Goal: Task Accomplishment & Management: Use online tool/utility

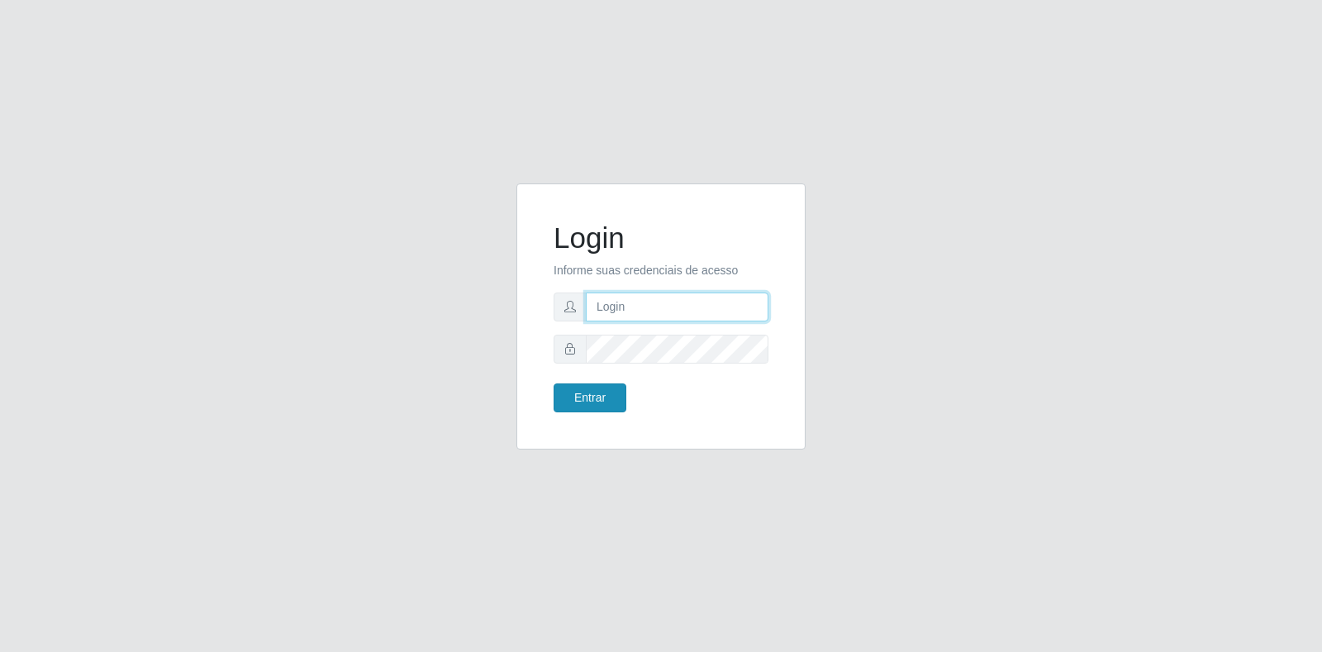
type input "[EMAIL_ADDRESS][DOMAIN_NAME]"
click at [594, 392] on button "Entrar" at bounding box center [590, 397] width 73 height 29
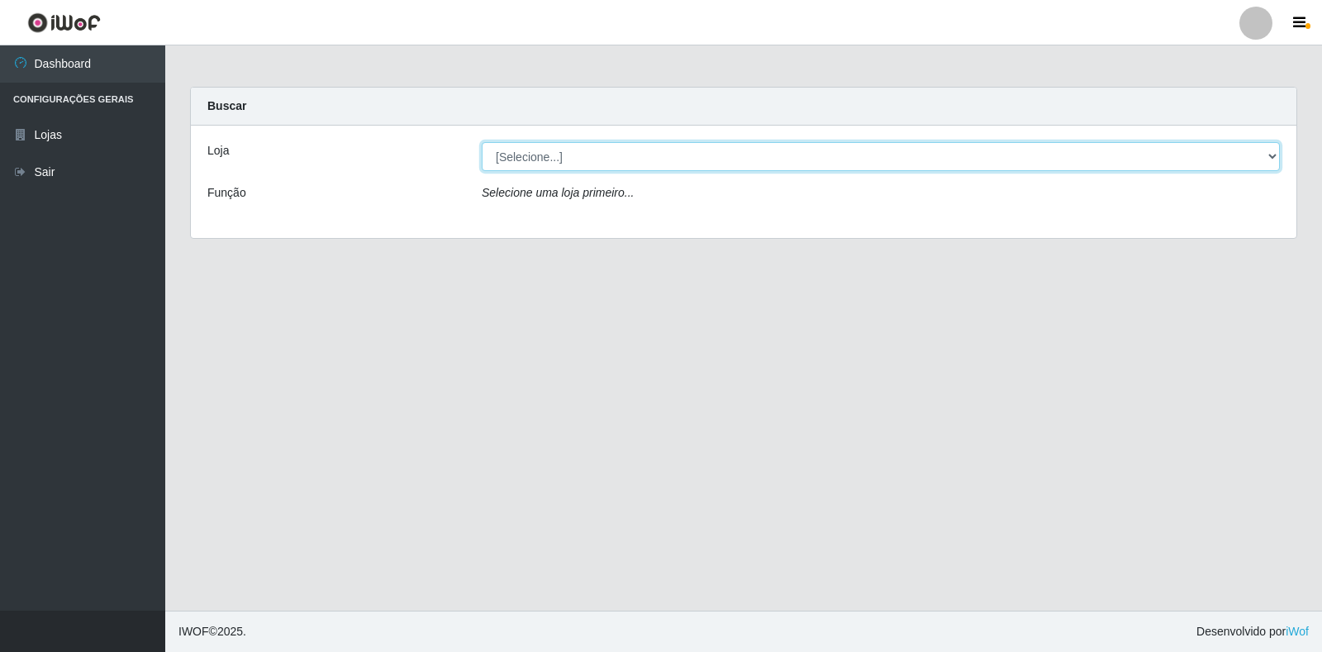
click at [768, 168] on select "[Selecione...] Atacado Vem - Loja 30 Laranjeiras Velha" at bounding box center [881, 156] width 798 height 29
click at [482, 142] on select "[Selecione...] Atacado Vem - Loja 30 Laranjeiras Velha" at bounding box center [881, 156] width 798 height 29
click at [774, 158] on select "[Selecione...] Atacado Vem - Loja 30 Laranjeiras Velha" at bounding box center [881, 156] width 798 height 29
select select "495"
click at [482, 142] on select "[Selecione...] Atacado Vem - Loja 30 Laranjeiras Velha" at bounding box center [881, 156] width 798 height 29
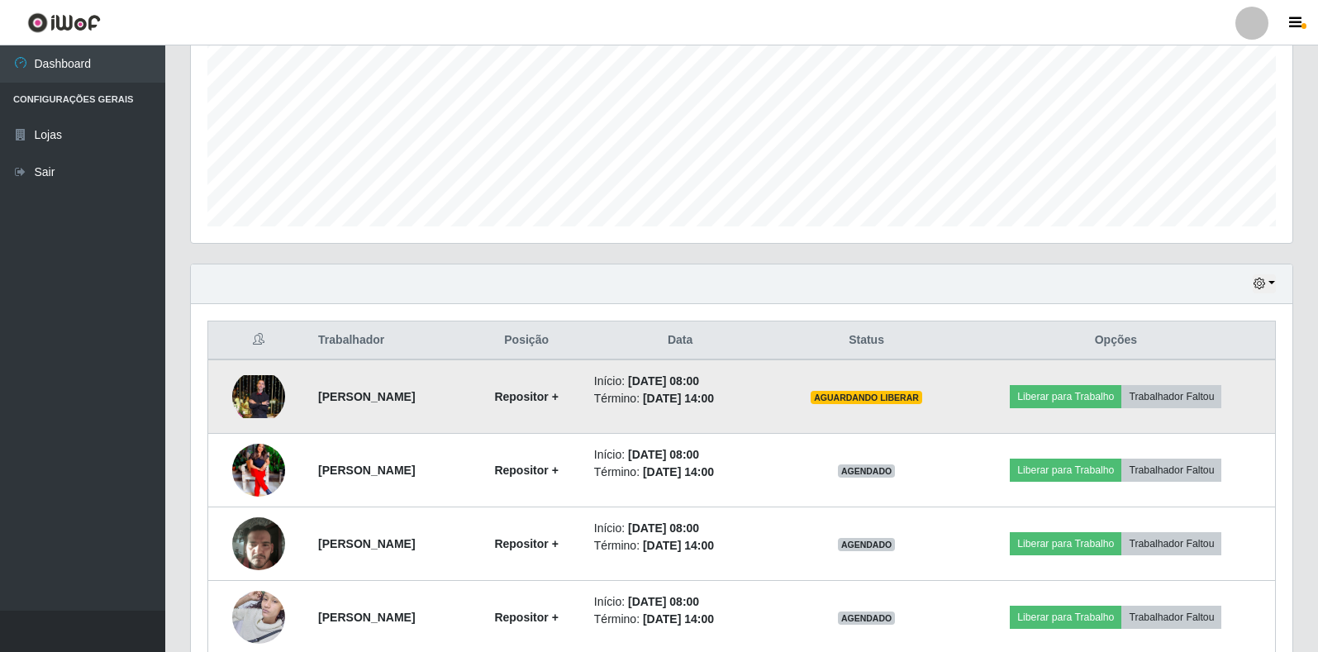
scroll to position [394, 0]
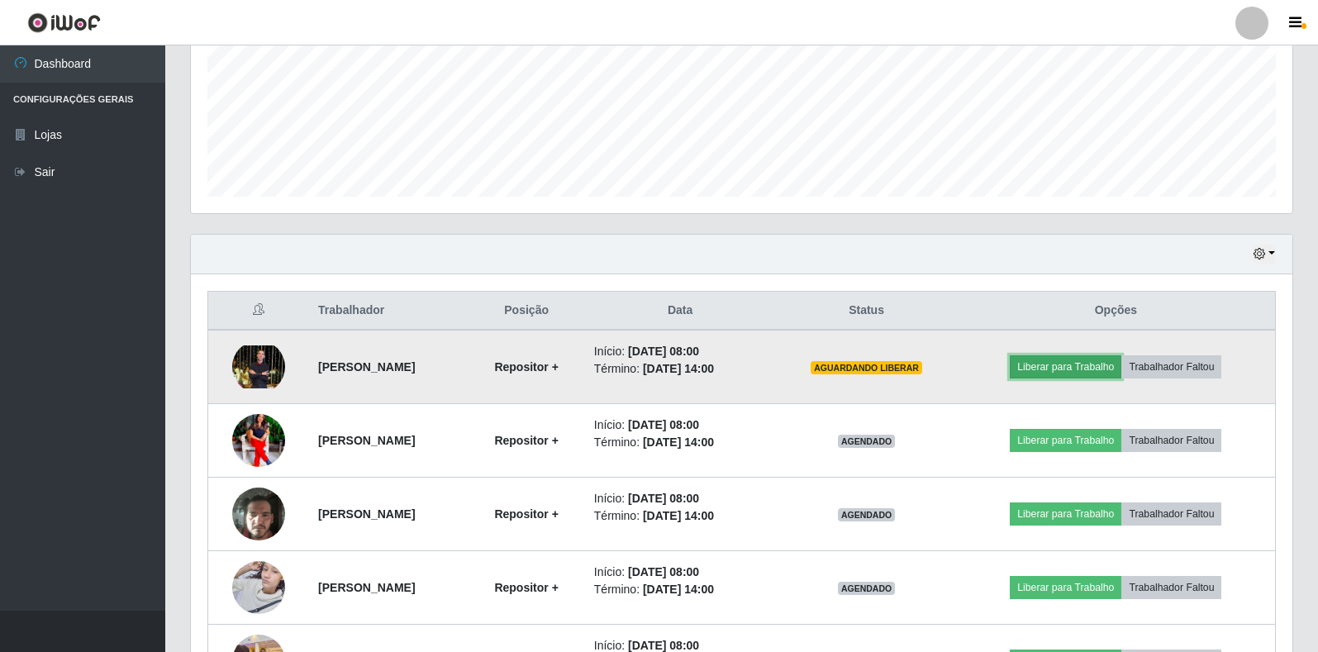
click at [1086, 364] on button "Liberar para Trabalho" at bounding box center [1066, 366] width 112 height 23
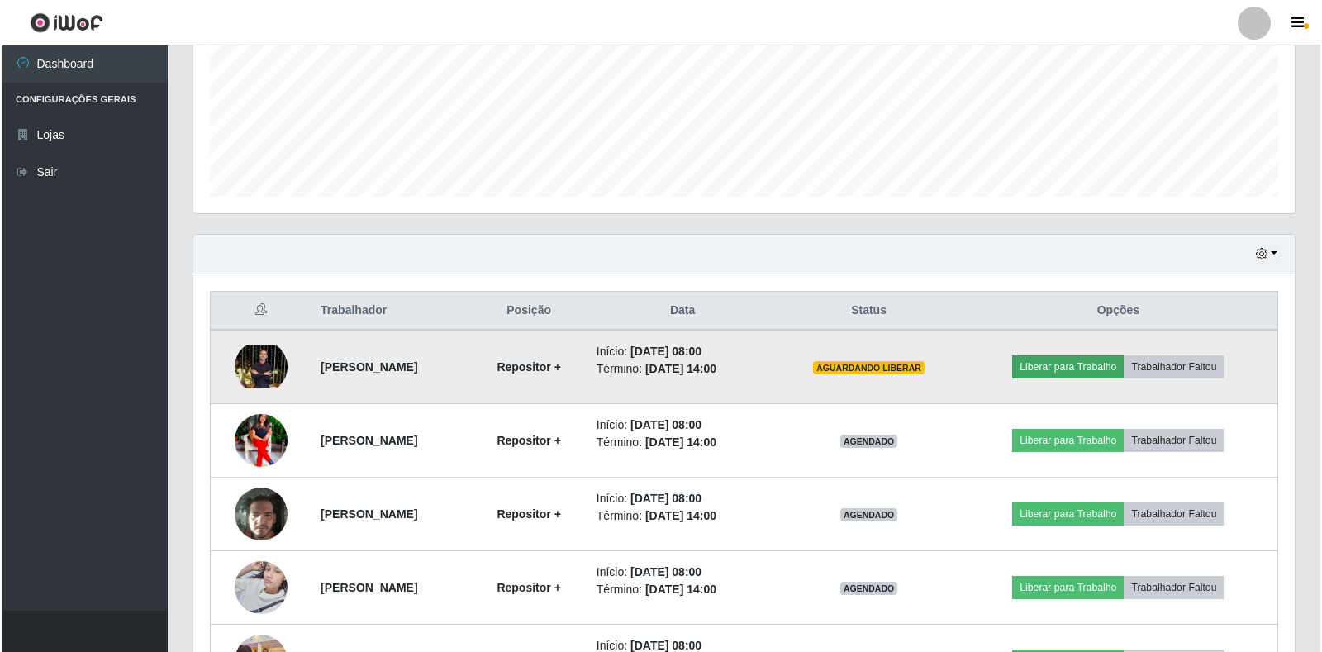
scroll to position [343, 1092]
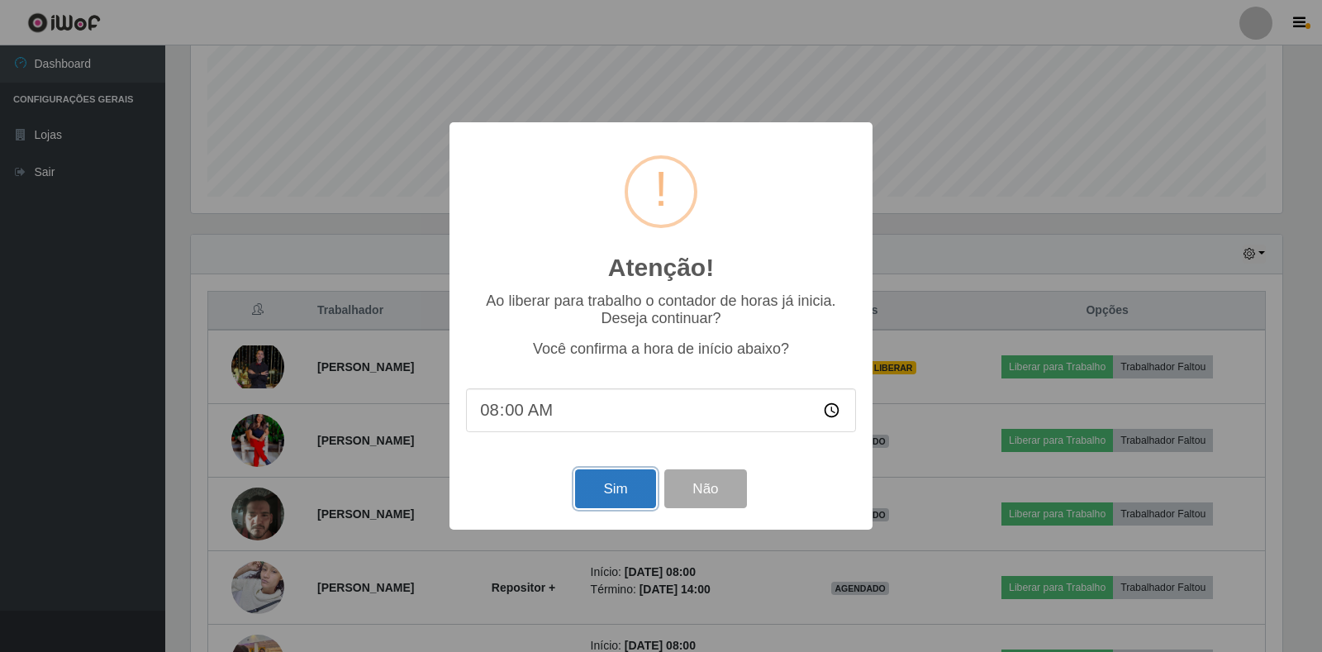
click at [620, 484] on button "Sim" at bounding box center [615, 488] width 80 height 39
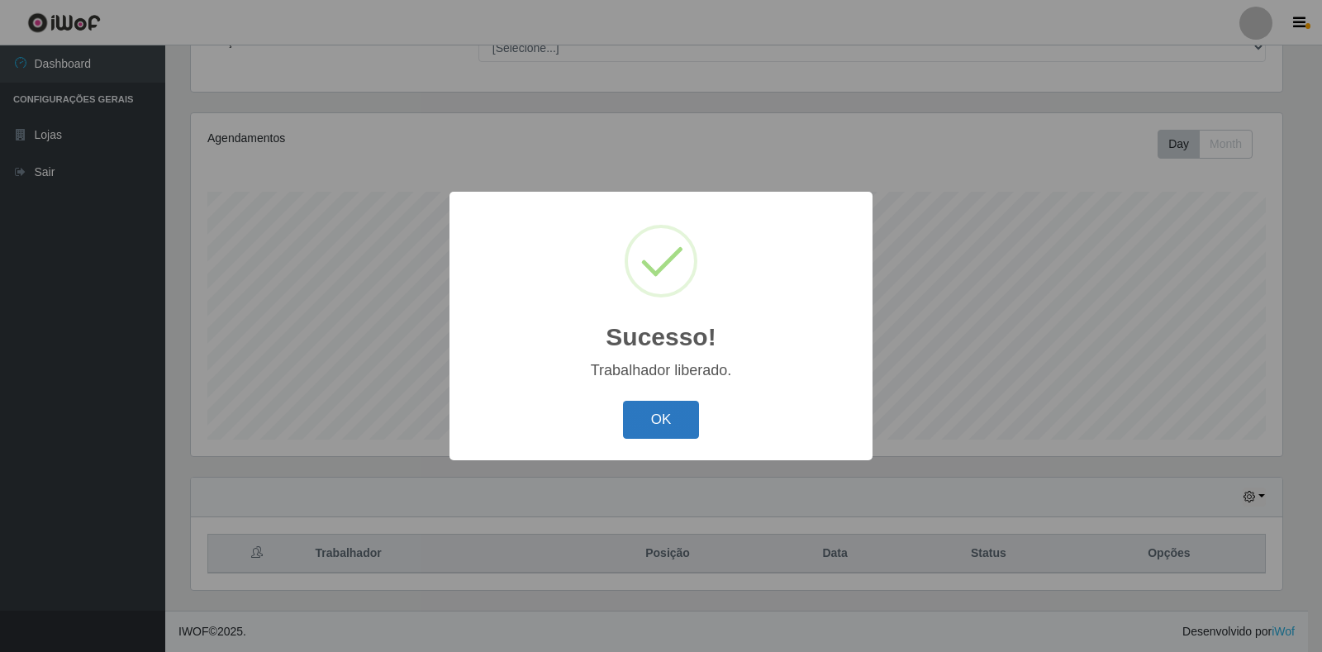
click at [693, 419] on button "OK" at bounding box center [661, 420] width 77 height 39
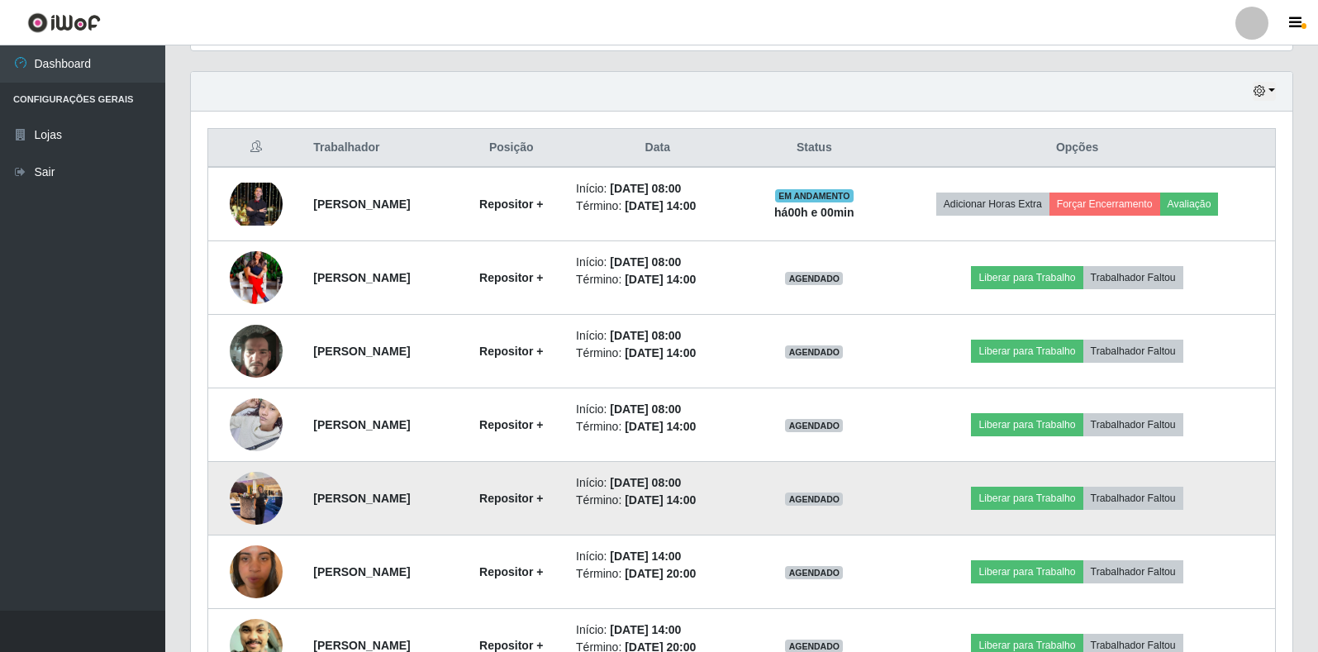
scroll to position [556, 0]
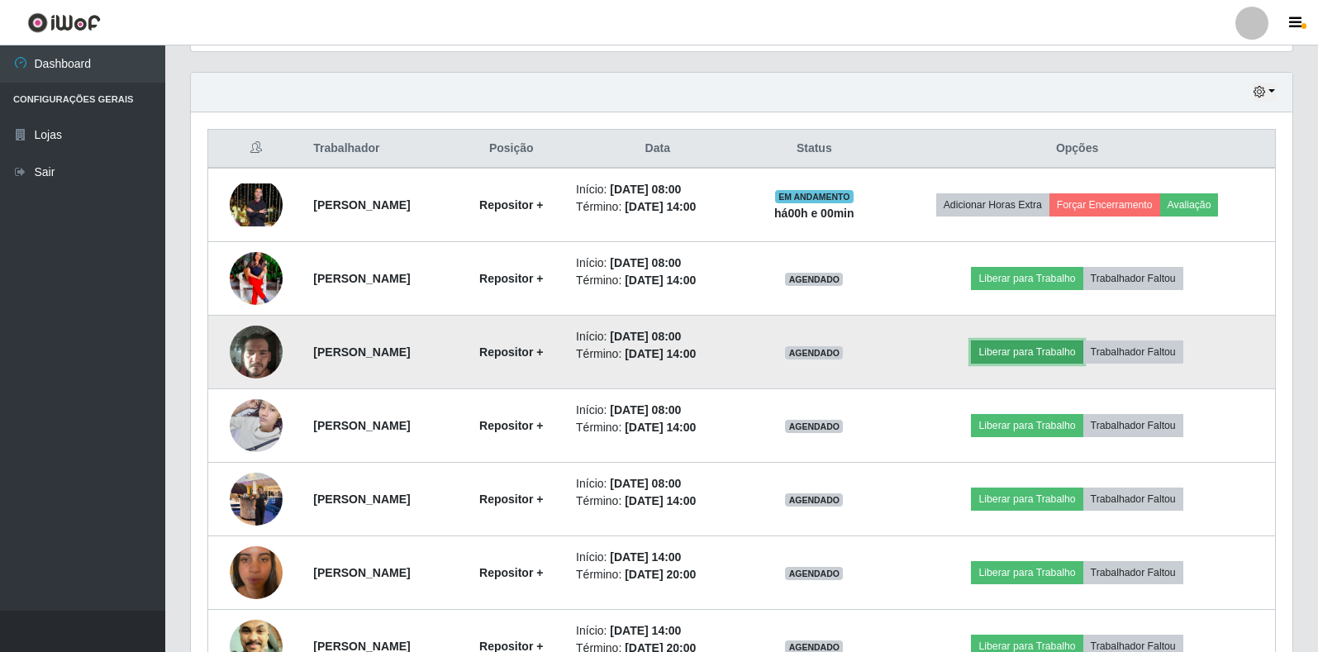
click at [1071, 350] on button "Liberar para Trabalho" at bounding box center [1027, 351] width 112 height 23
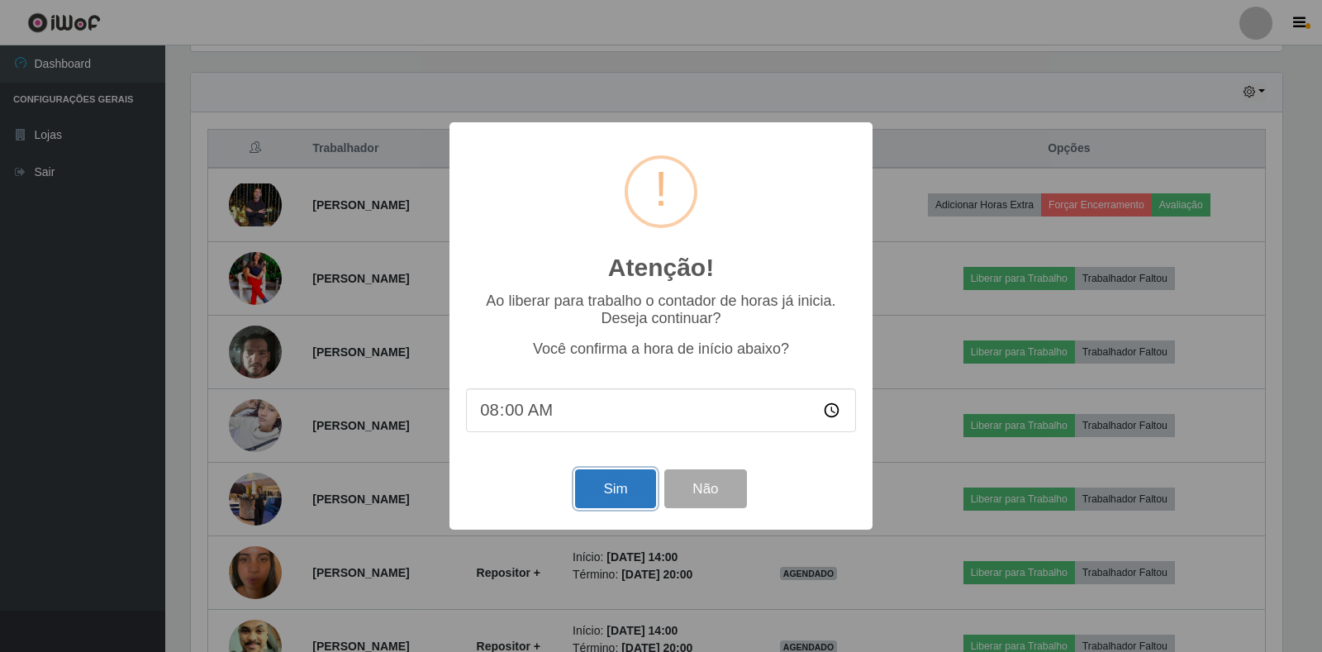
click at [645, 498] on button "Sim" at bounding box center [615, 488] width 80 height 39
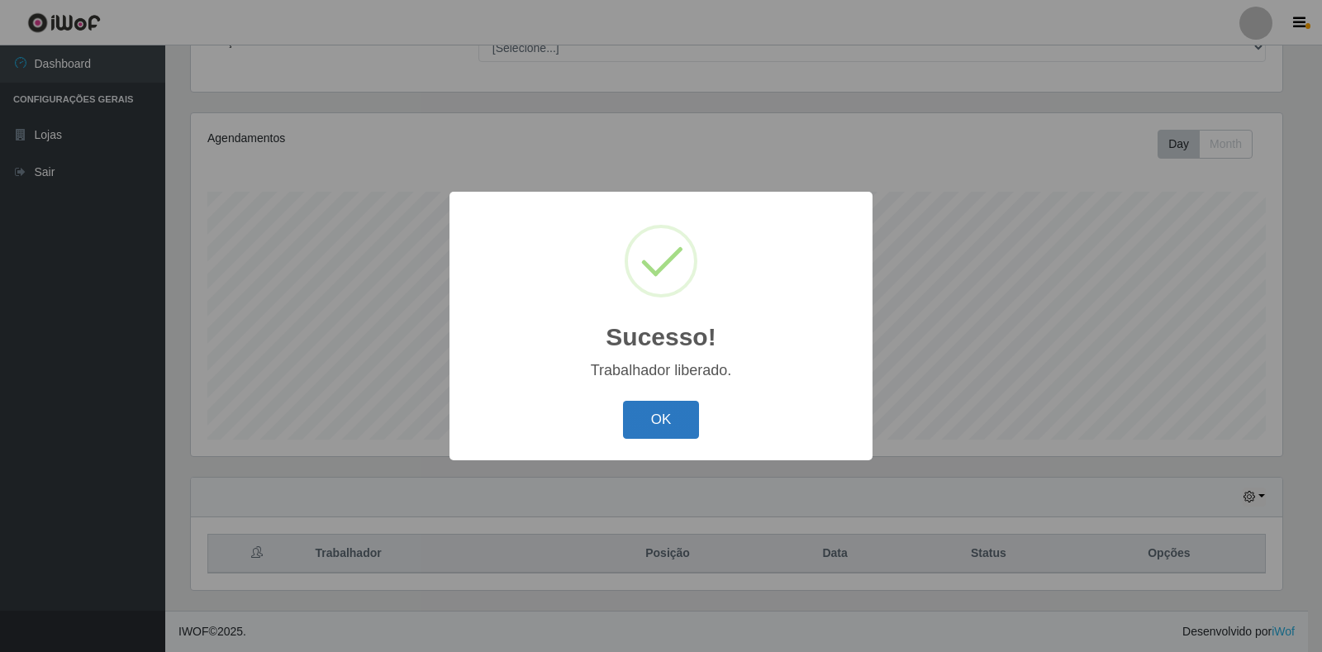
click at [639, 421] on button "OK" at bounding box center [661, 420] width 77 height 39
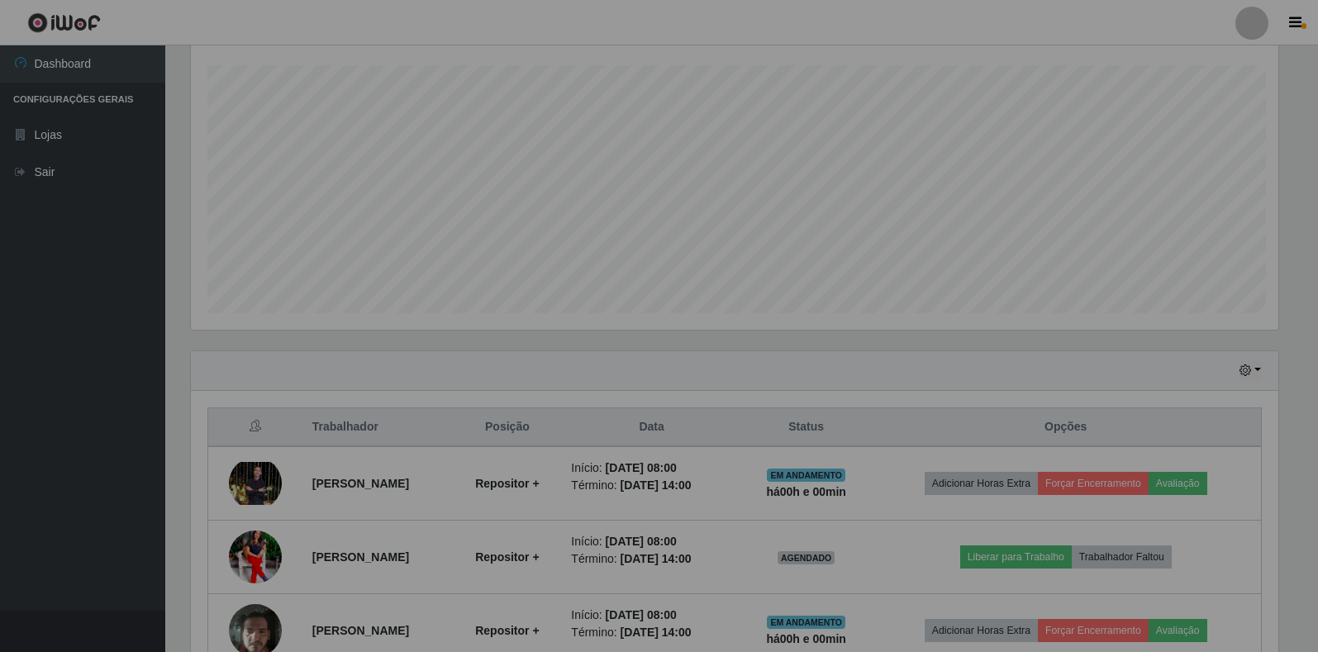
scroll to position [343, 1102]
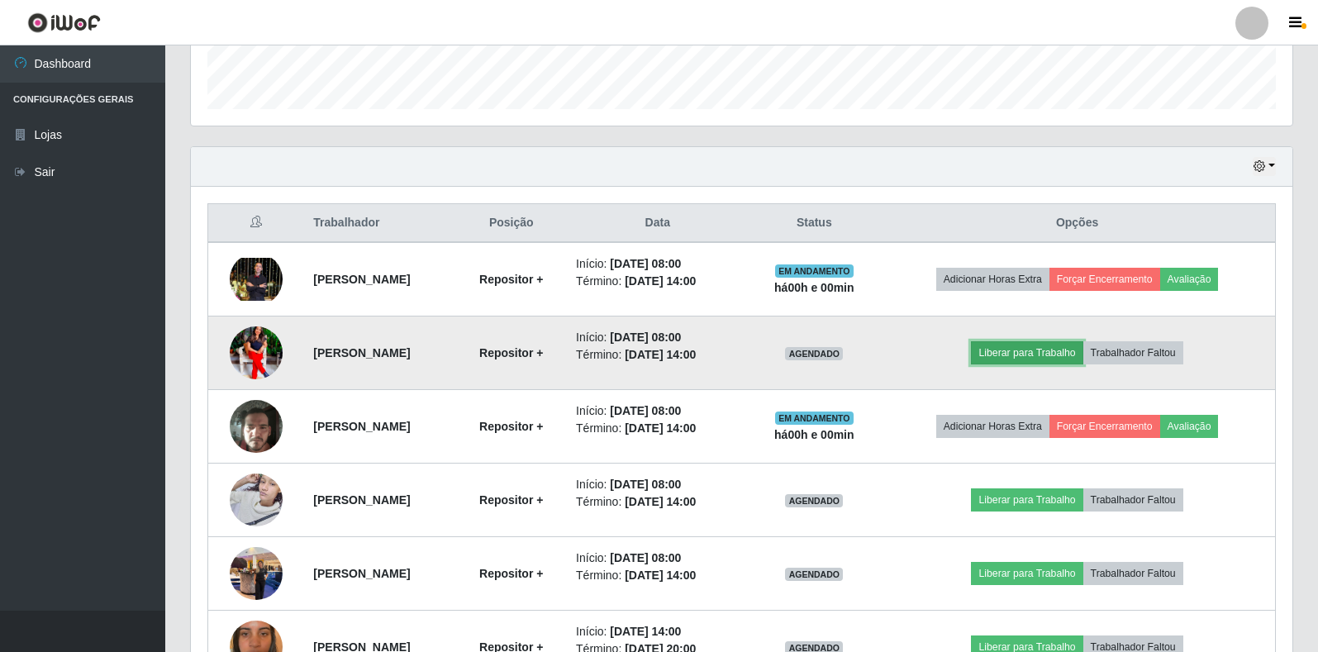
click at [1032, 350] on button "Liberar para Trabalho" at bounding box center [1027, 352] width 112 height 23
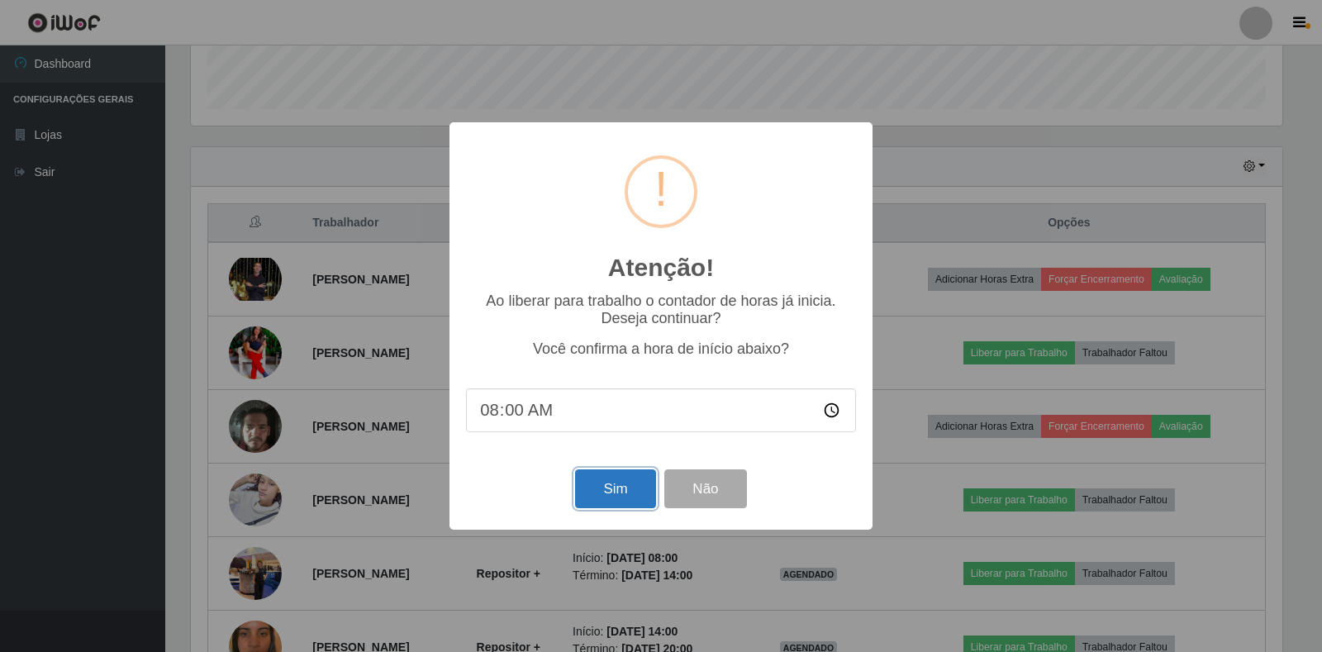
click at [650, 488] on button "Sim" at bounding box center [615, 488] width 80 height 39
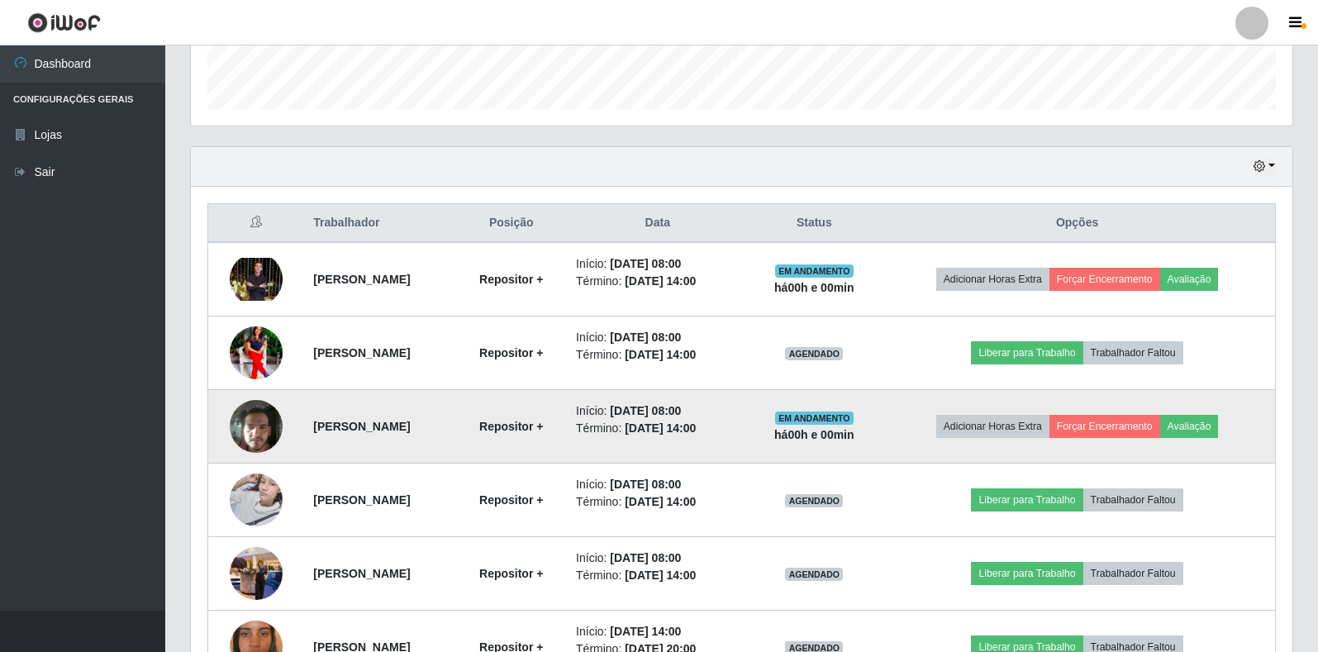
scroll to position [0, 0]
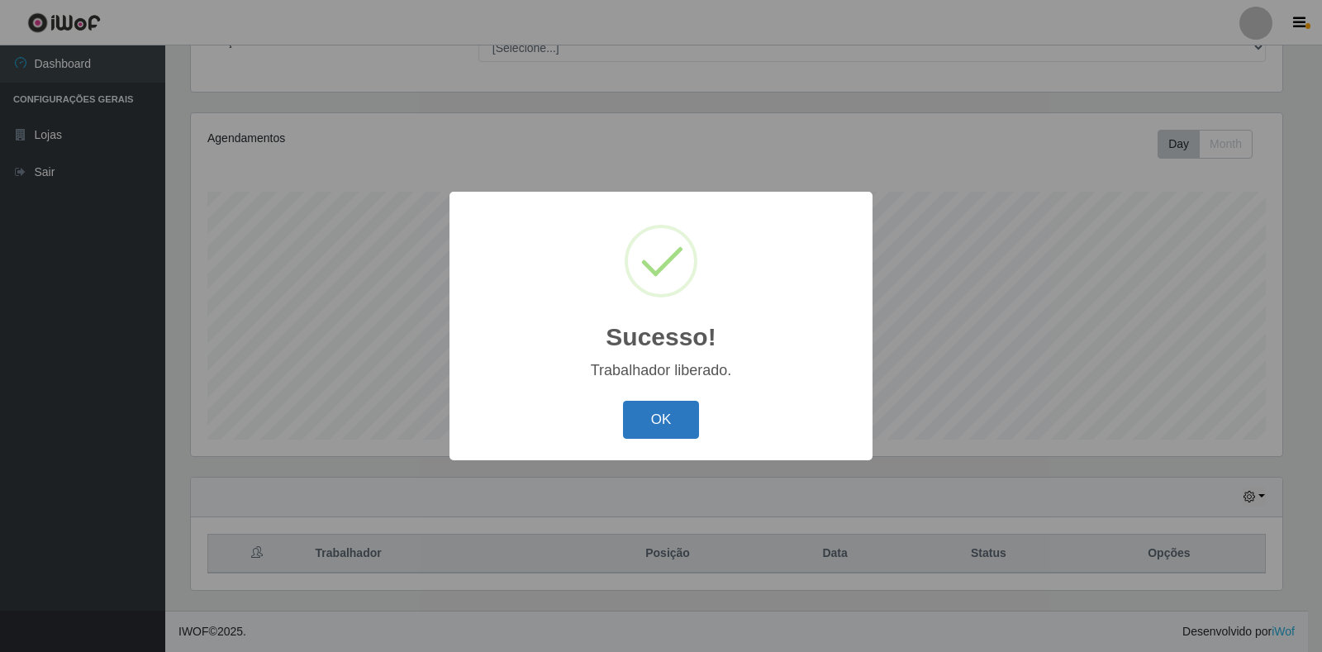
click at [681, 426] on button "OK" at bounding box center [661, 420] width 77 height 39
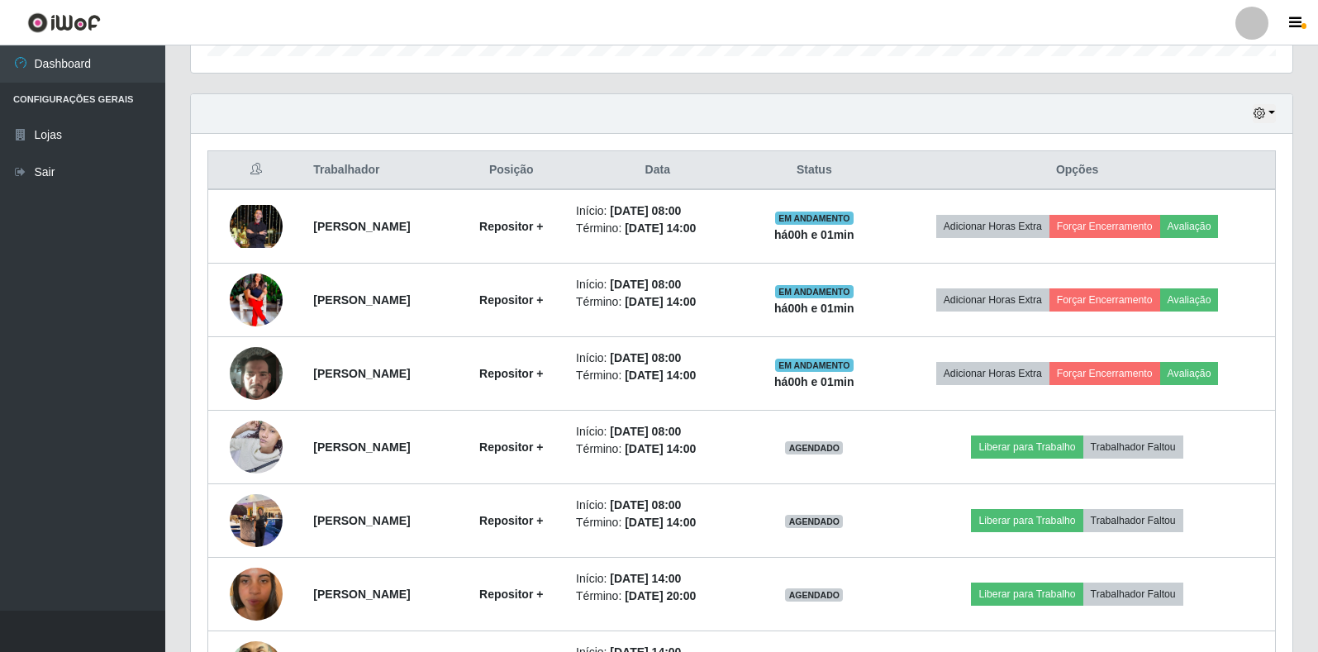
scroll to position [564, 0]
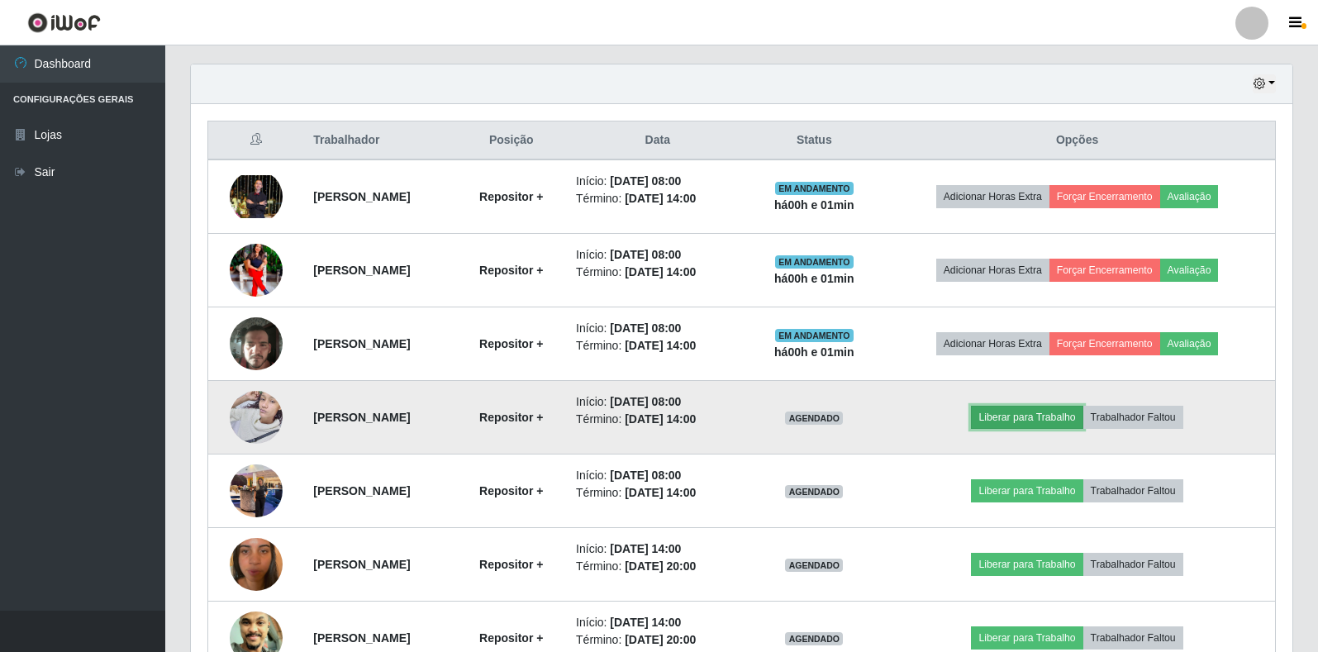
click at [1056, 412] on button "Liberar para Trabalho" at bounding box center [1027, 417] width 112 height 23
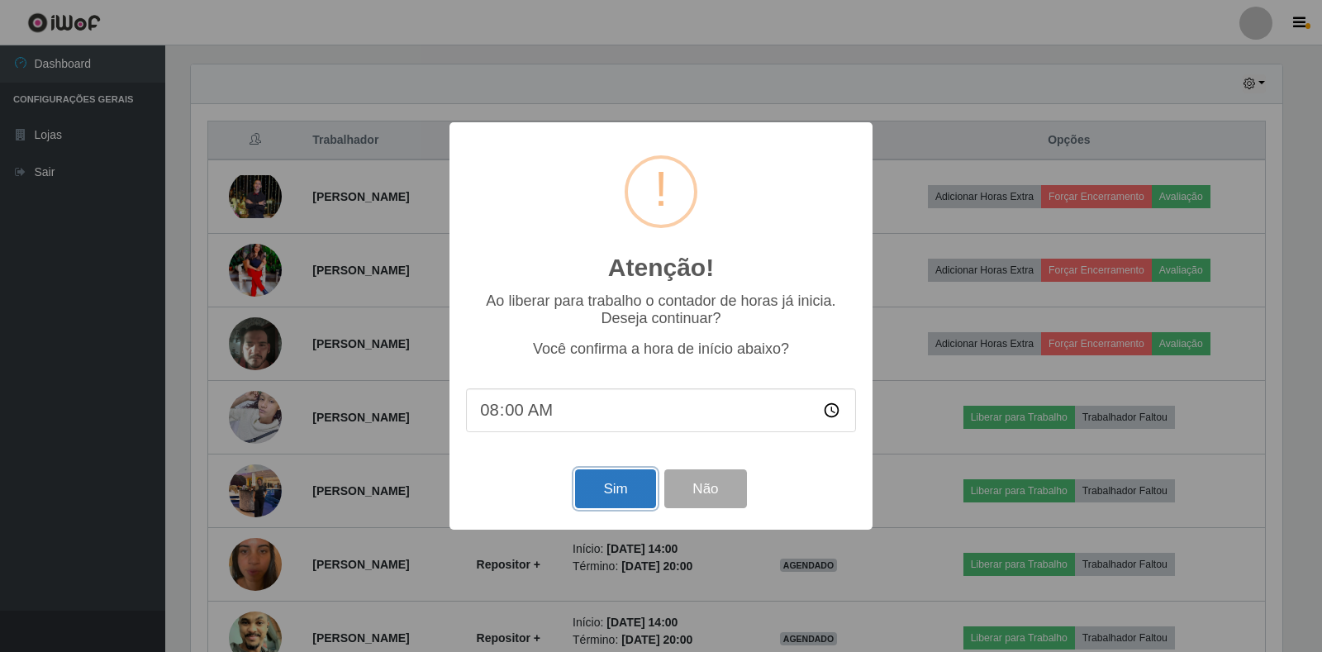
click at [629, 484] on button "Sim" at bounding box center [615, 488] width 80 height 39
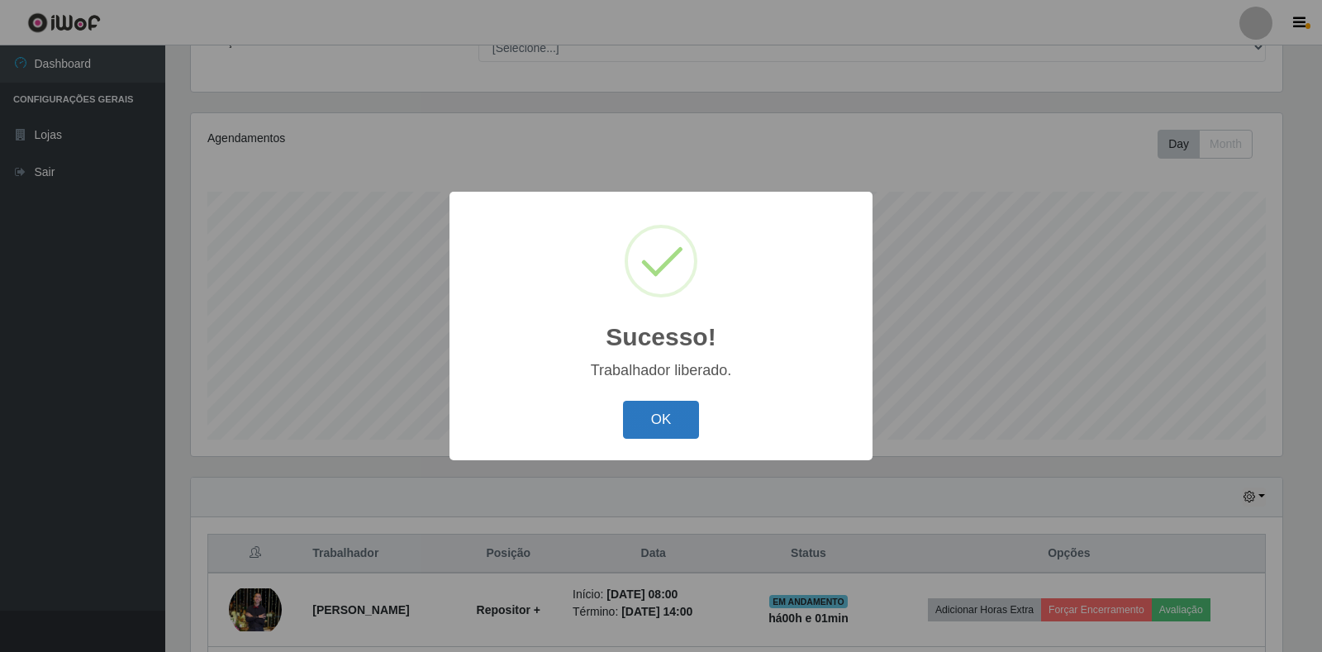
click at [650, 418] on button "OK" at bounding box center [661, 420] width 77 height 39
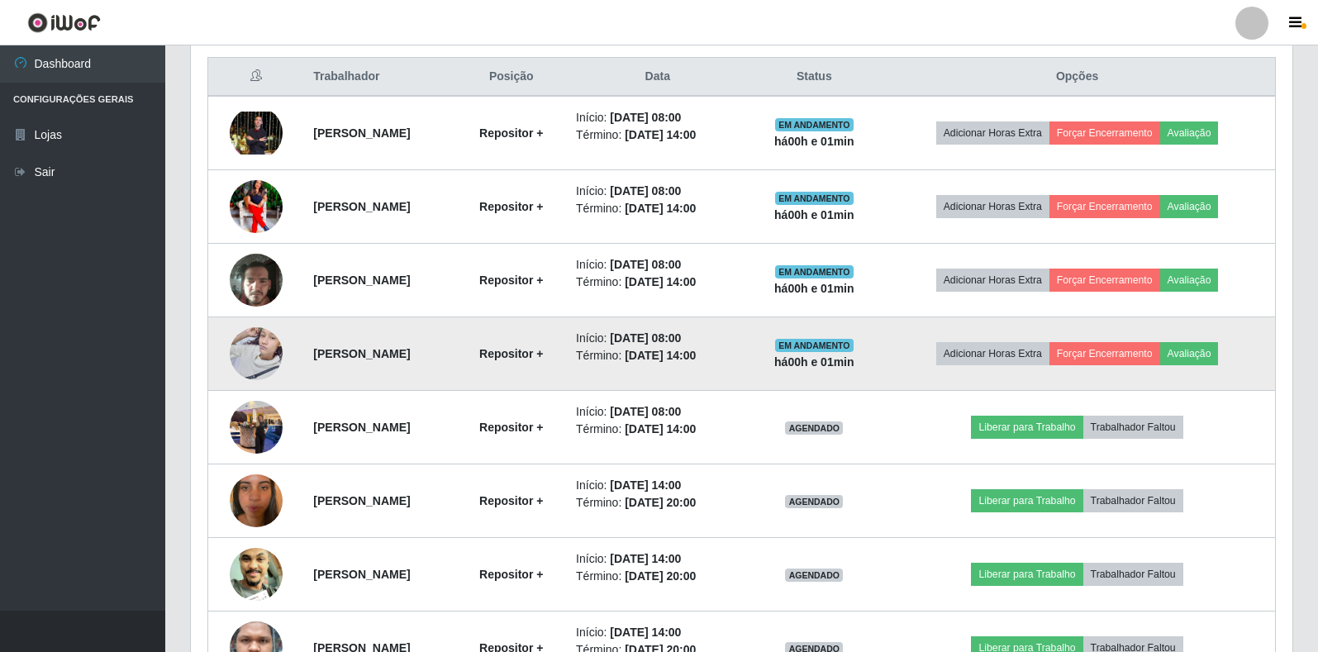
scroll to position [647, 0]
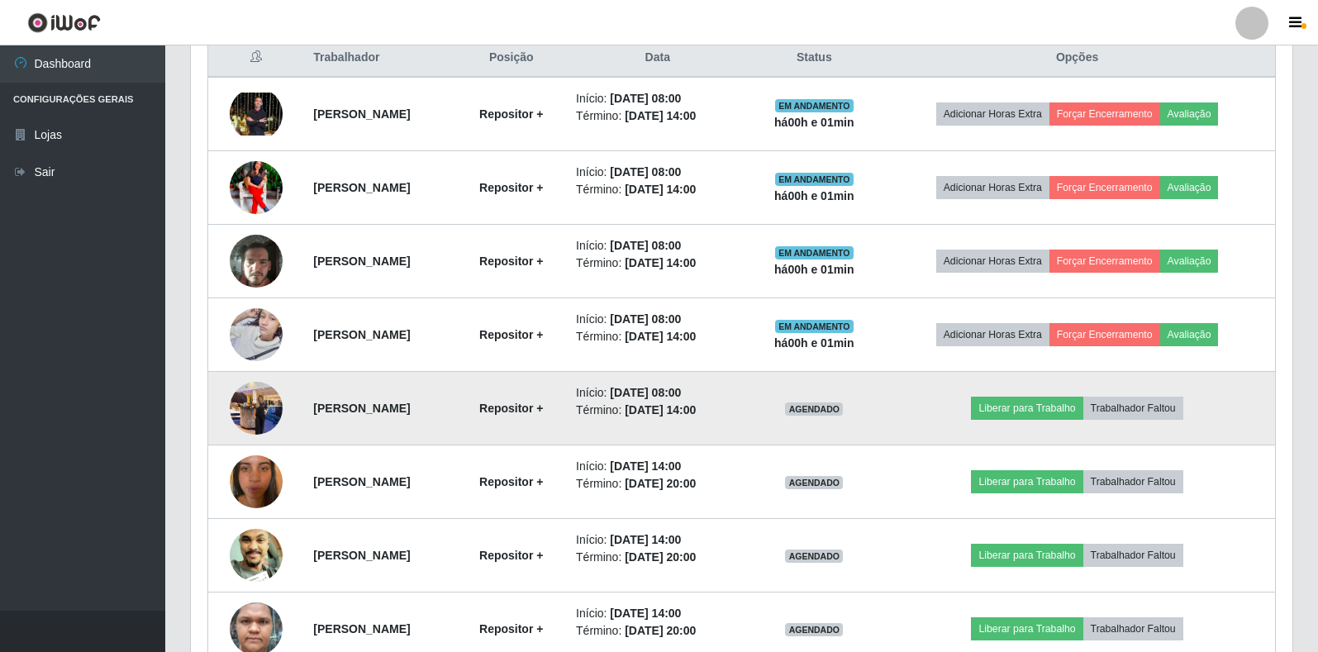
click at [256, 407] on img at bounding box center [256, 408] width 53 height 70
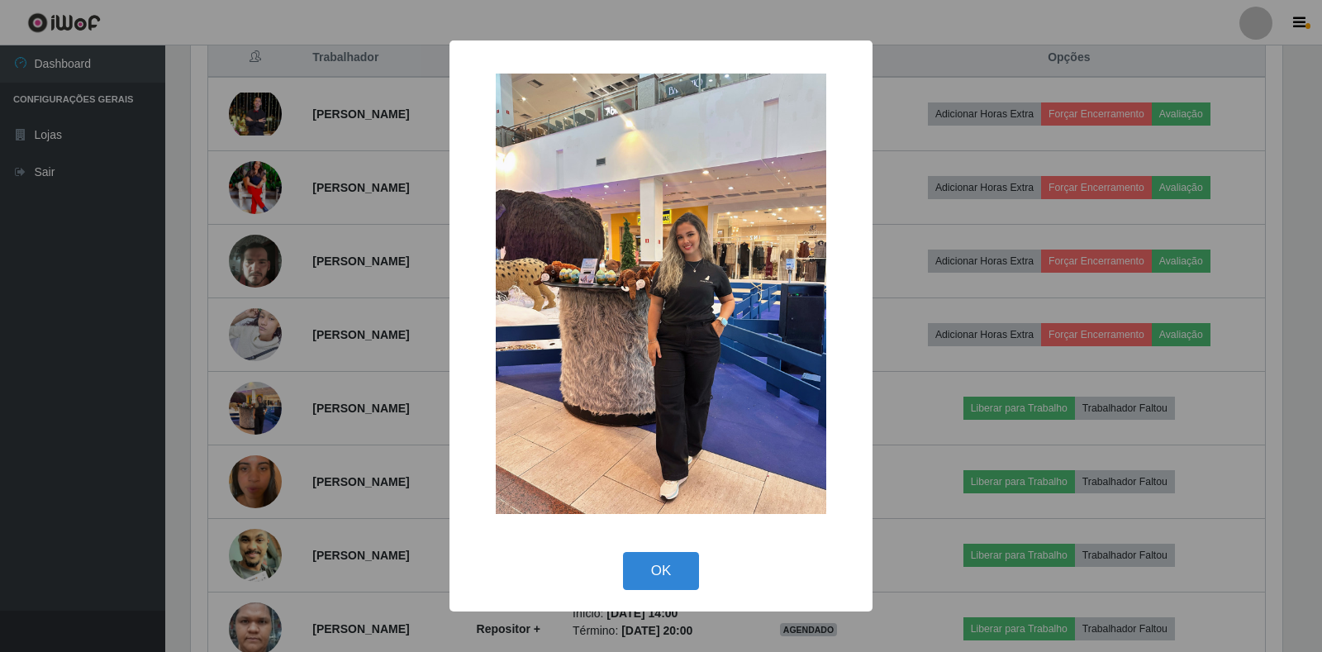
click at [355, 394] on div "× OK Cancel" at bounding box center [661, 326] width 1322 height 652
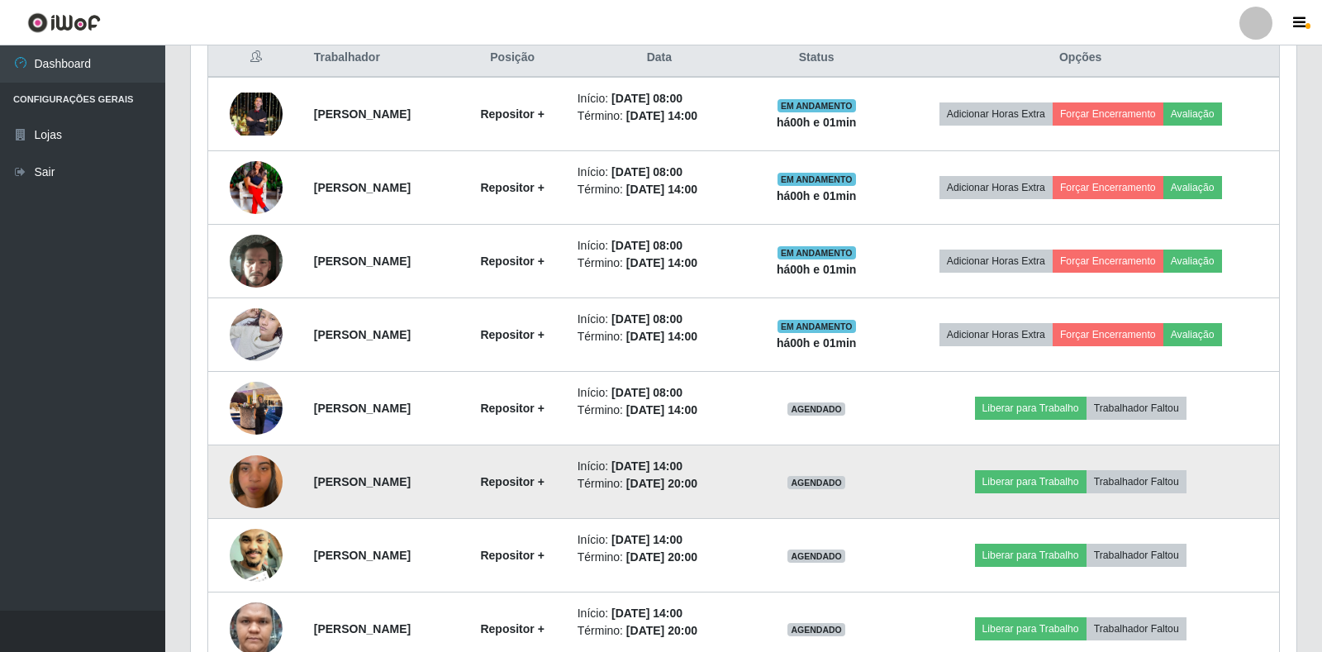
scroll to position [343, 1102]
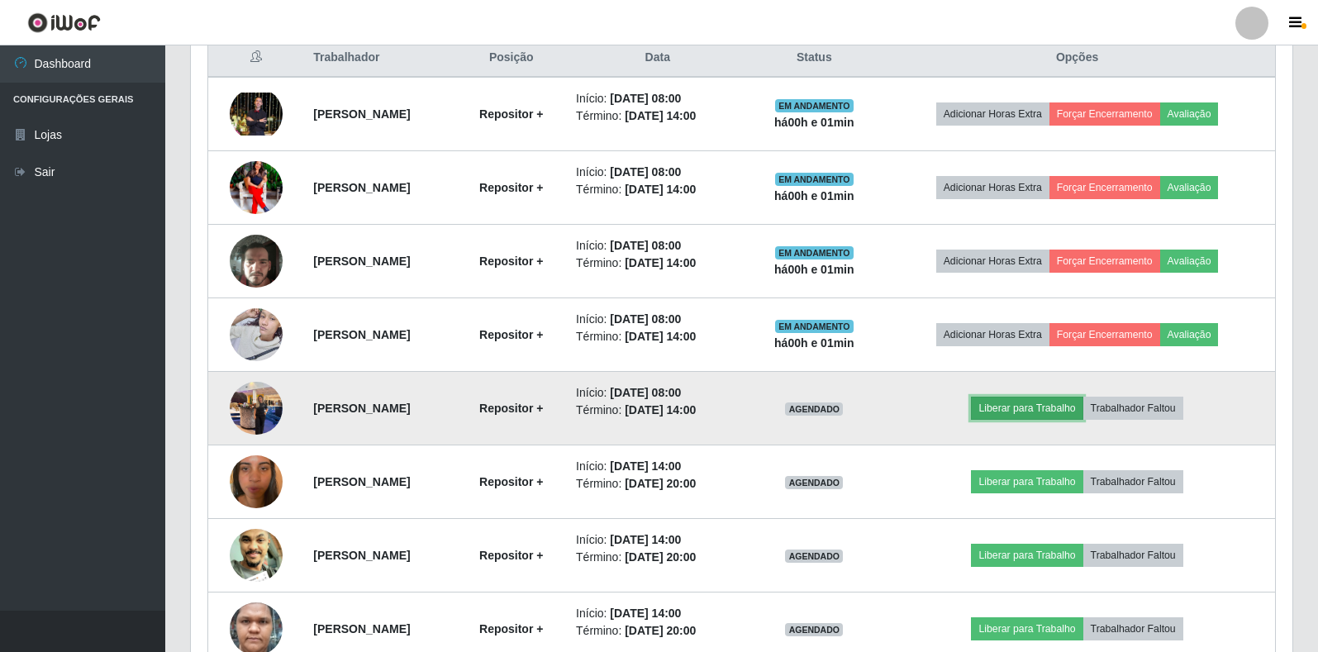
click at [1041, 413] on button "Liberar para Trabalho" at bounding box center [1027, 408] width 112 height 23
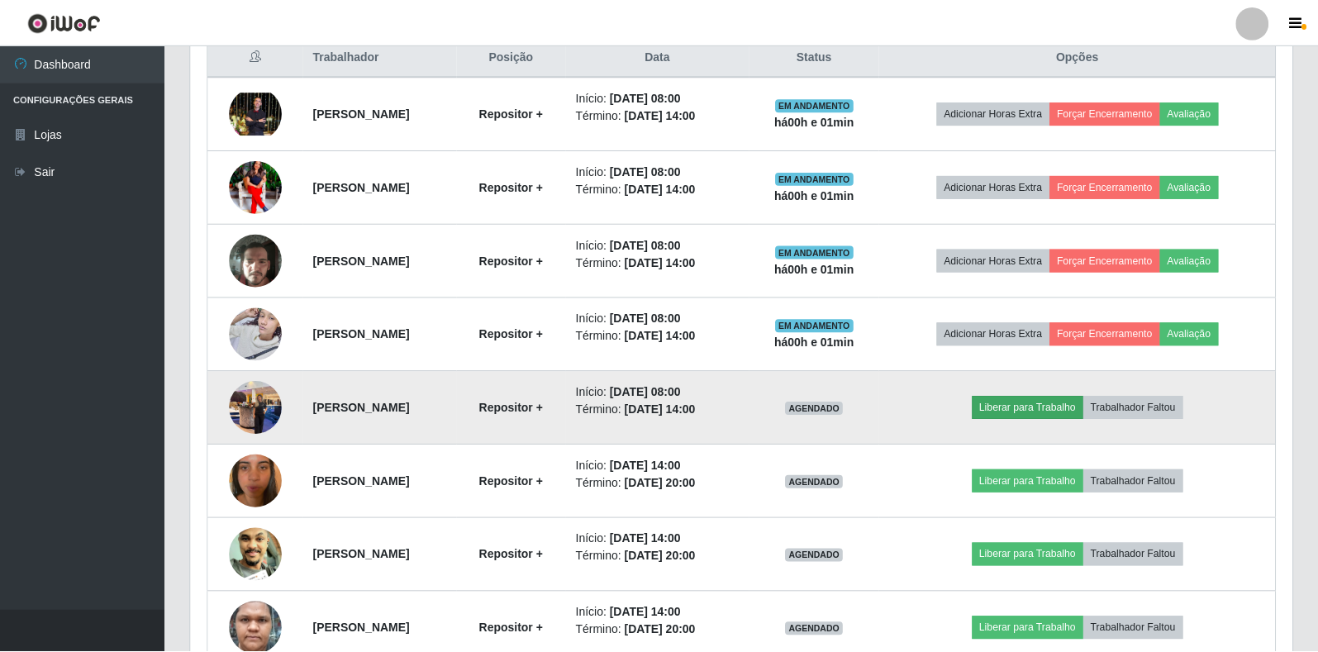
scroll to position [343, 1092]
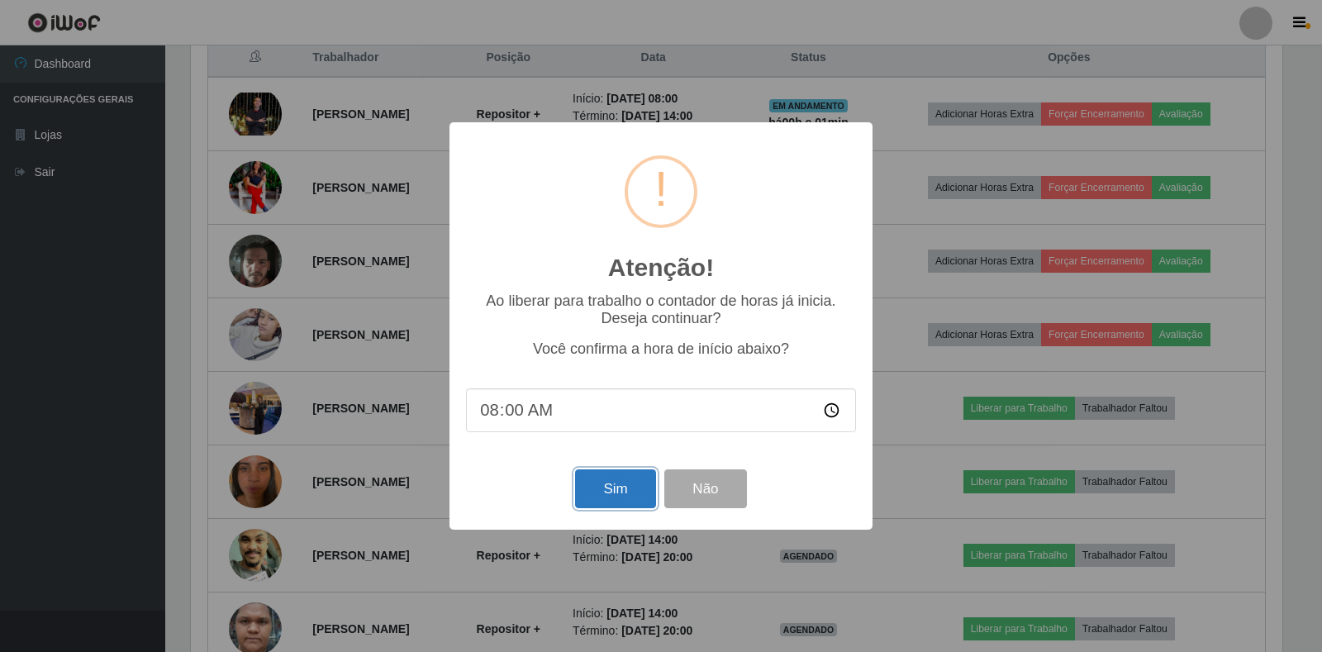
click at [620, 489] on button "Sim" at bounding box center [615, 488] width 80 height 39
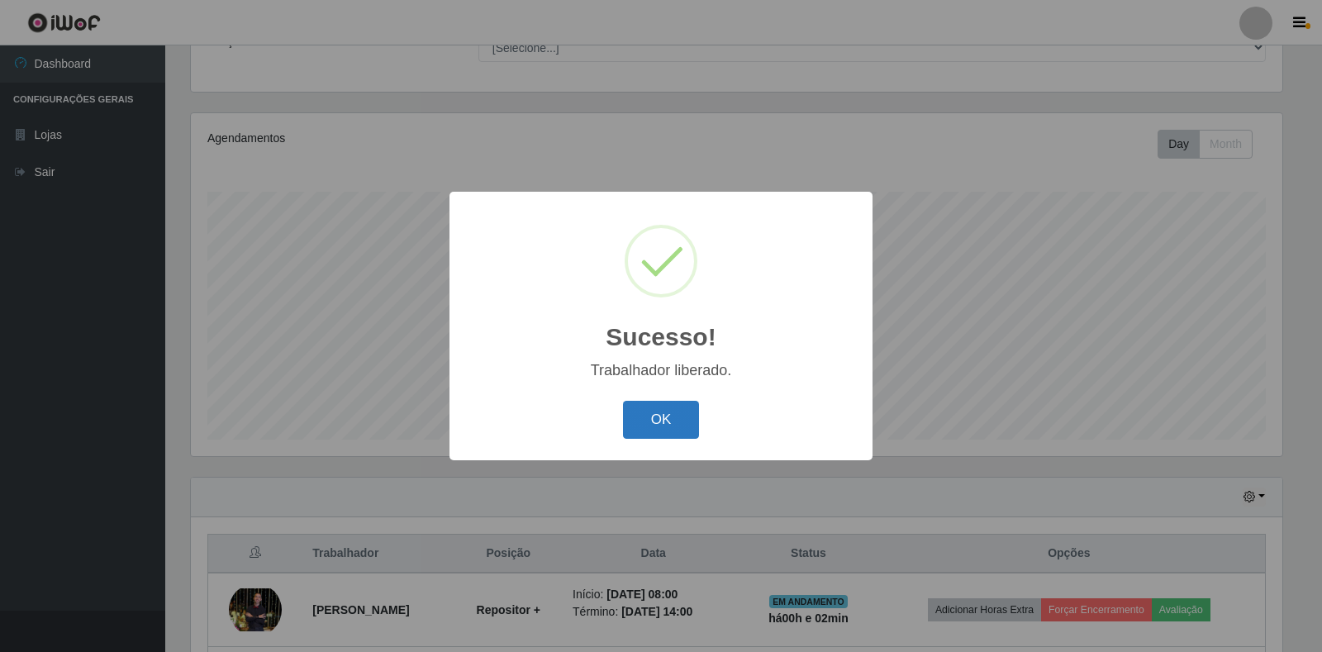
click at [683, 421] on button "OK" at bounding box center [661, 420] width 77 height 39
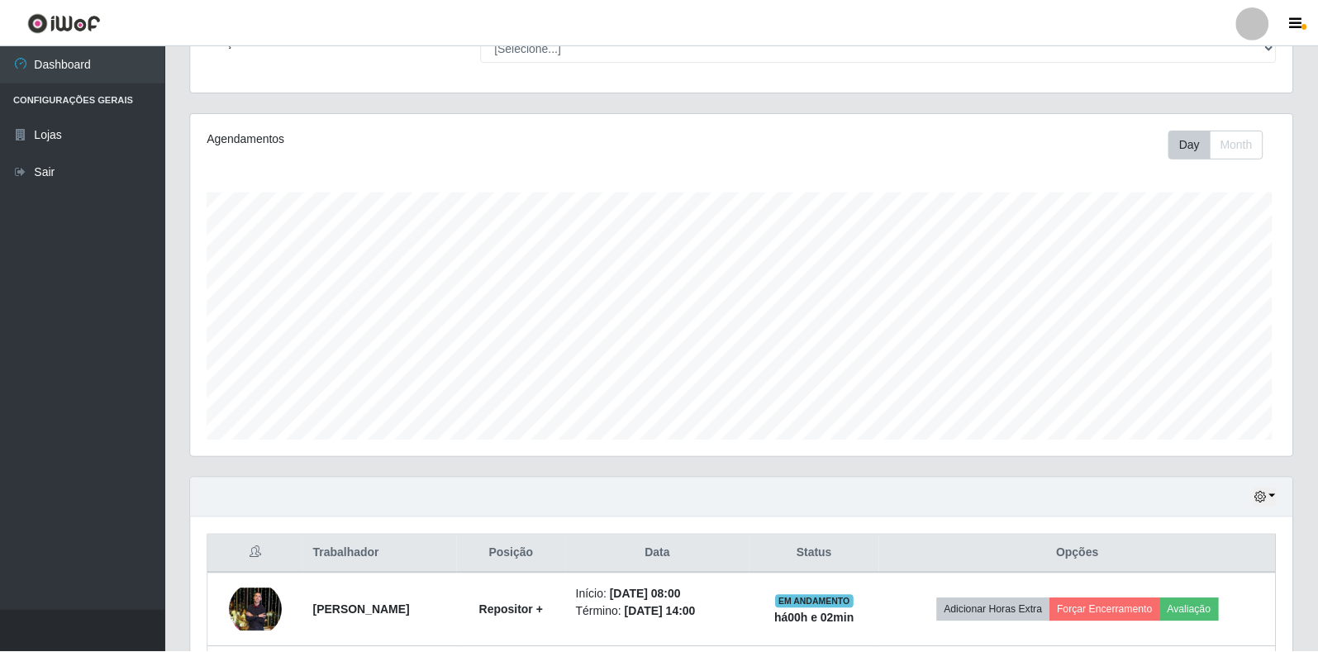
scroll to position [343, 1102]
